Goal: Check status: Check status

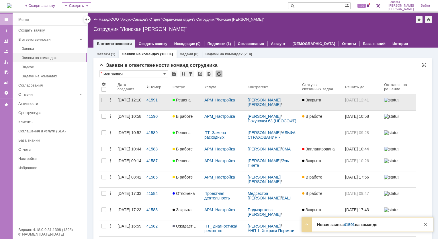
click at [155, 101] on div "41591" at bounding box center [156, 100] width 21 height 5
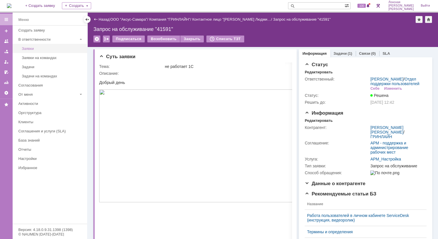
click at [45, 50] on div "Заявки" at bounding box center [53, 48] width 62 height 4
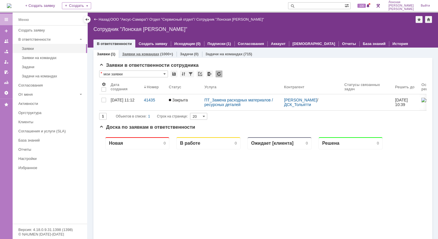
click at [144, 54] on link "Заявки на командах" at bounding box center [140, 54] width 37 height 4
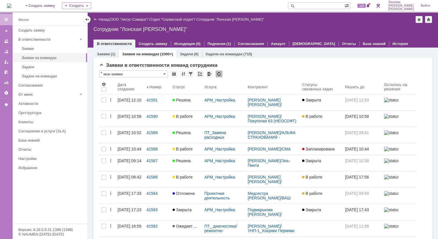
click at [126, 117] on div "[DATE] 10:58" at bounding box center [129, 116] width 24 height 5
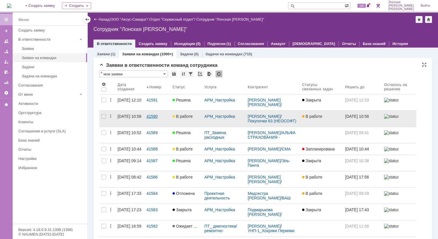
click at [147, 117] on div "41590" at bounding box center [156, 116] width 21 height 5
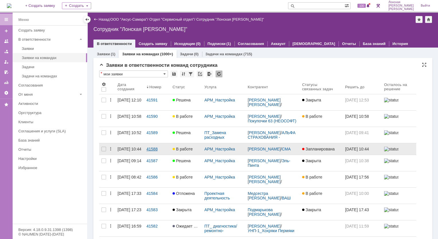
click at [151, 147] on div "41588" at bounding box center [156, 149] width 21 height 5
